Goal: Information Seeking & Learning: Learn about a topic

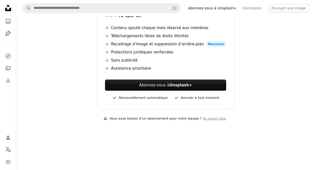
scroll to position [59, 0]
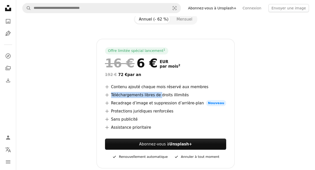
drag, startPoint x: 176, startPoint y: 96, endPoint x: 192, endPoint y: 96, distance: 16.2
click at [192, 96] on li "A plus sign Téléchargements libres de droits illimités" at bounding box center [165, 95] width 121 height 6
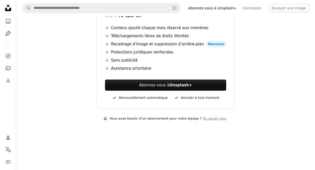
scroll to position [0, 0]
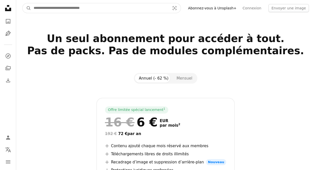
click at [83, 10] on input "Rechercher des visuels sur tout le site" at bounding box center [99, 8] width 137 height 10
type input "*********"
click button "A magnifying glass" at bounding box center [27, 8] width 9 height 10
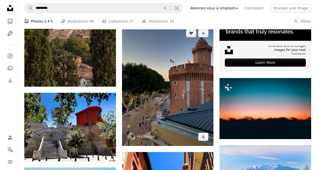
scroll to position [118, 0]
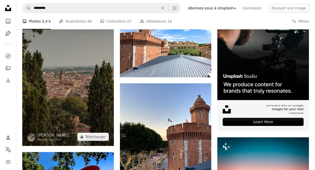
click at [72, 83] on img at bounding box center [68, 76] width 92 height 137
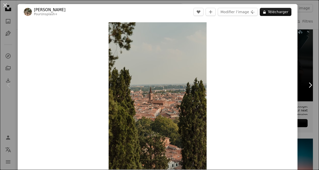
click at [299, 22] on div "An X shape Chevron left Chevron right [PERSON_NAME] Pour Unsplash+ A heart A pl…" at bounding box center [159, 85] width 319 height 170
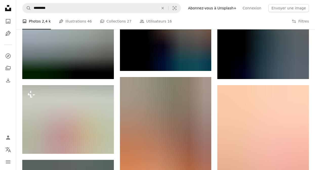
scroll to position [354, 0]
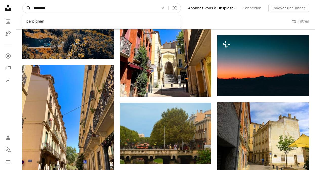
drag, startPoint x: 55, startPoint y: 9, endPoint x: 30, endPoint y: 9, distance: 25.1
click at [30, 9] on form "A magnifying glass ********* perpignan An X shape Visual search" at bounding box center [101, 8] width 159 height 10
type input "**********"
click button "A magnifying glass" at bounding box center [27, 8] width 9 height 10
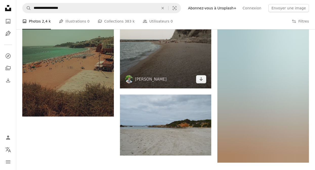
scroll to position [768, 0]
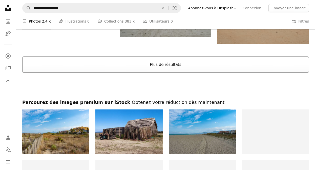
click at [165, 67] on button "Plus de résultats" at bounding box center [165, 64] width 287 height 16
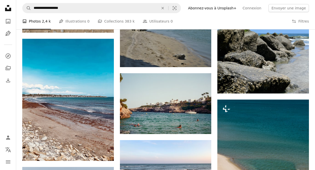
scroll to position [709, 0]
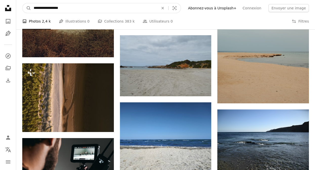
drag, startPoint x: 67, startPoint y: 7, endPoint x: 53, endPoint y: 7, distance: 13.2
click at [53, 7] on input "**********" at bounding box center [94, 8] width 126 height 10
type input "**********"
click at [23, 3] on button "A magnifying glass" at bounding box center [27, 8] width 9 height 10
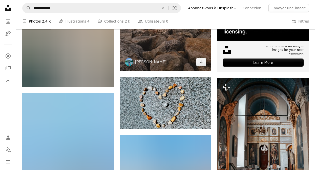
scroll to position [118, 0]
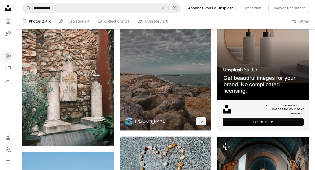
click at [157, 79] on img at bounding box center [166, 69] width 92 height 122
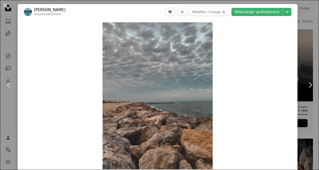
click at [306, 24] on div "An X shape Chevron left Chevron right [PERSON_NAME] maxencebouniort A heart A p…" at bounding box center [159, 85] width 319 height 170
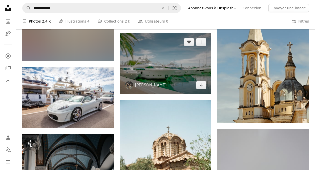
scroll to position [354, 0]
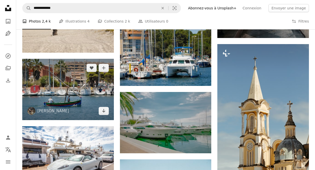
click at [84, 93] on img at bounding box center [68, 89] width 92 height 61
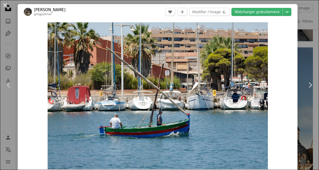
click at [5, 5] on button "An X shape" at bounding box center [5, 5] width 6 height 6
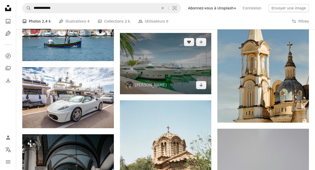
scroll to position [472, 0]
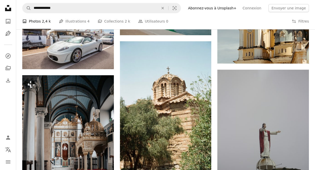
click at [8, 11] on icon at bounding box center [8, 8] width 6 height 6
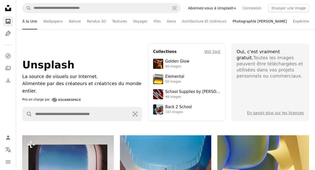
click at [233, 22] on link "Photographie [PERSON_NAME]" at bounding box center [260, 21] width 54 height 16
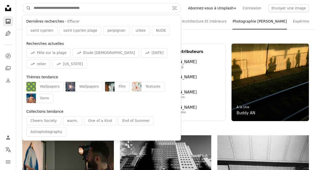
click at [90, 7] on input "Rechercher des visuels sur tout le site" at bounding box center [99, 8] width 137 height 10
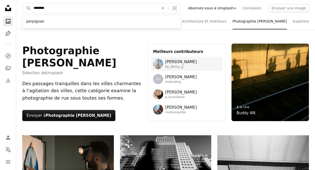
type input "*********"
click button "A magnifying glass" at bounding box center [27, 8] width 9 height 10
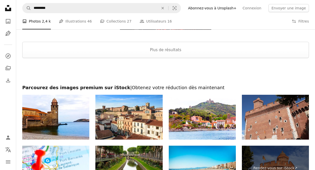
scroll to position [768, 0]
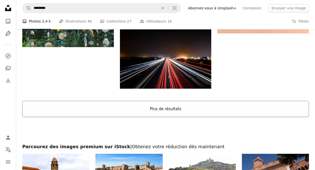
click at [169, 113] on button "Plus de résultats" at bounding box center [165, 109] width 287 height 16
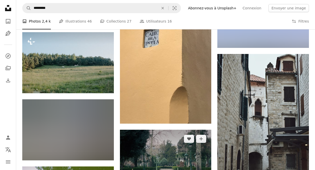
scroll to position [4253, 0]
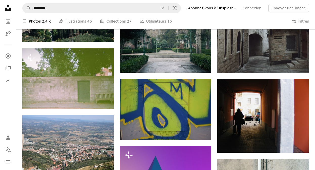
click at [7, 9] on icon "Unsplash logo Accueil Unsplash" at bounding box center [8, 8] width 10 height 10
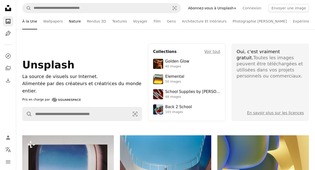
click at [71, 22] on link "Nature" at bounding box center [75, 21] width 12 height 16
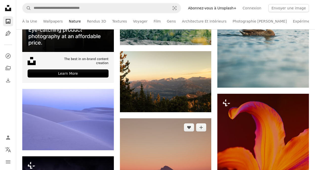
scroll to position [1181, 0]
